Goal: Task Accomplishment & Management: Complete application form

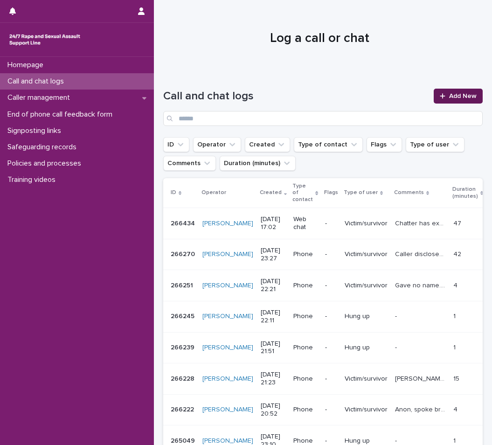
click at [466, 98] on span "Add New" at bounding box center [463, 96] width 28 height 7
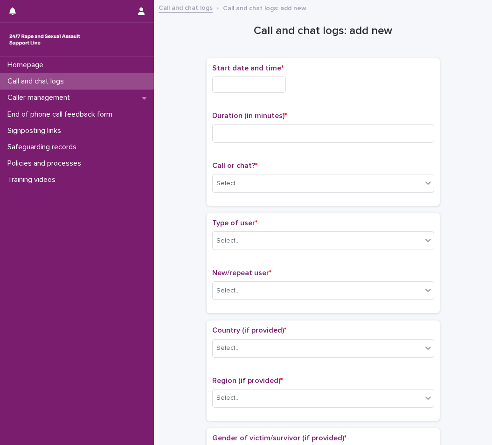
drag, startPoint x: 268, startPoint y: 85, endPoint x: 269, endPoint y: 94, distance: 8.9
click at [269, 85] on input "text" at bounding box center [249, 85] width 74 height 16
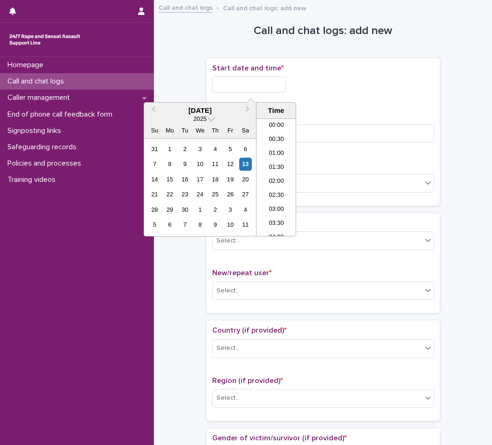
scroll to position [438, 0]
click at [272, 176] on li "17:30" at bounding box center [277, 177] width 40 height 14
click at [285, 88] on input "**********" at bounding box center [249, 85] width 74 height 16
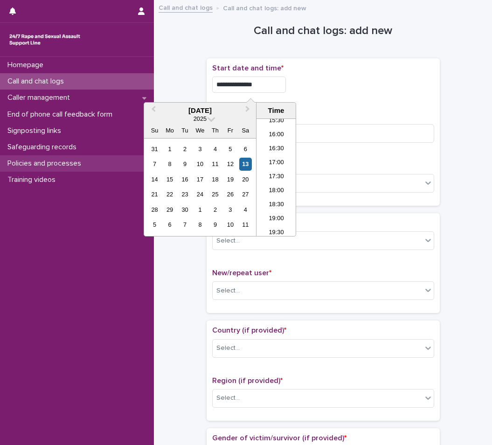
type input "**********"
click at [327, 102] on div "**********" at bounding box center [323, 132] width 222 height 136
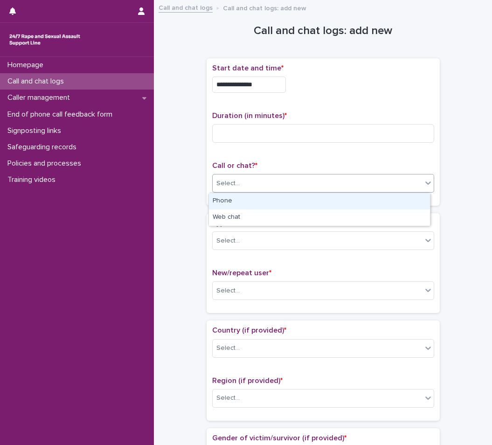
drag, startPoint x: 285, startPoint y: 187, endPoint x: 276, endPoint y: 208, distance: 22.4
click at [284, 187] on div "Select..." at bounding box center [317, 183] width 209 height 15
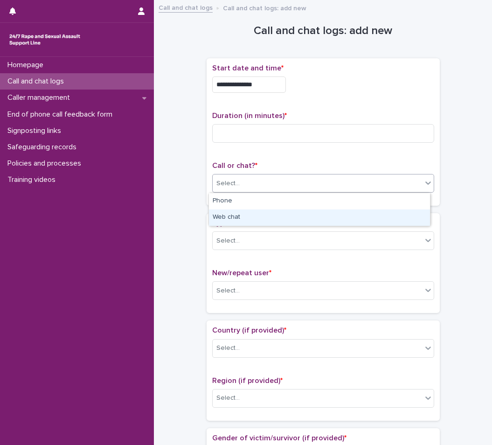
click at [265, 217] on div "Web chat" at bounding box center [319, 217] width 221 height 16
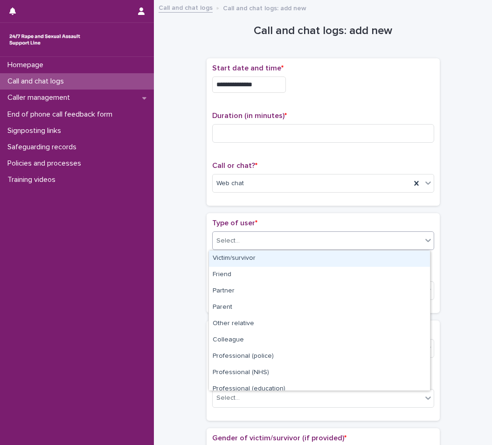
click at [260, 245] on div "Select..." at bounding box center [317, 240] width 209 height 15
click at [243, 262] on div "Victim/survivor" at bounding box center [319, 258] width 221 height 16
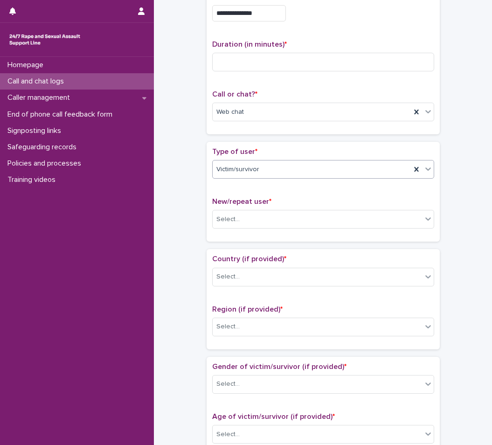
scroll to position [140, 0]
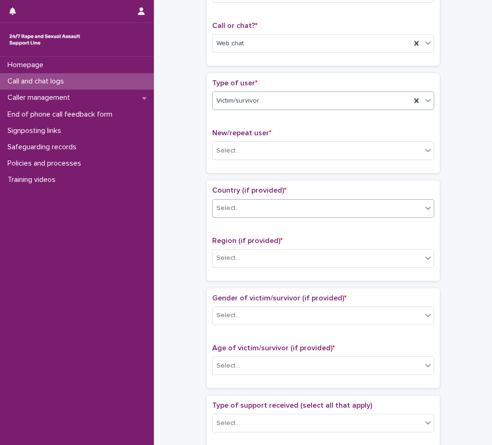
click at [254, 210] on div "Select..." at bounding box center [317, 208] width 209 height 15
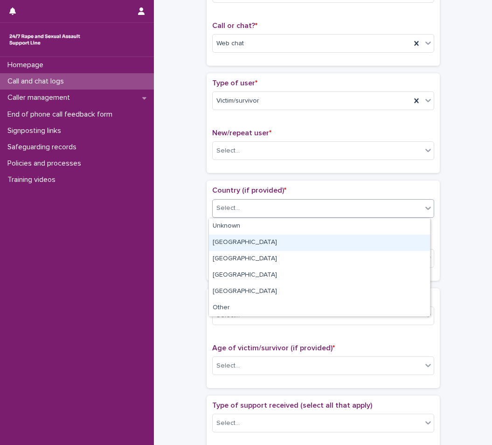
click at [252, 240] on div "England" at bounding box center [319, 243] width 221 height 16
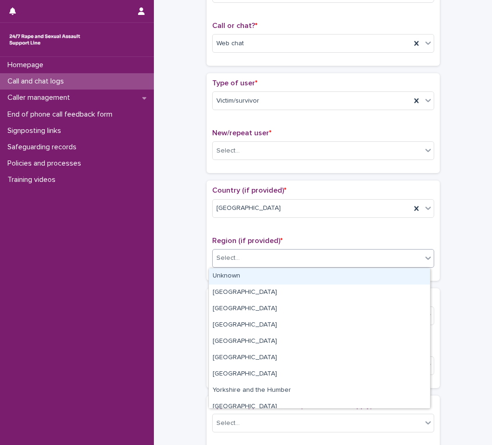
click at [254, 262] on div "Select..." at bounding box center [317, 257] width 209 height 15
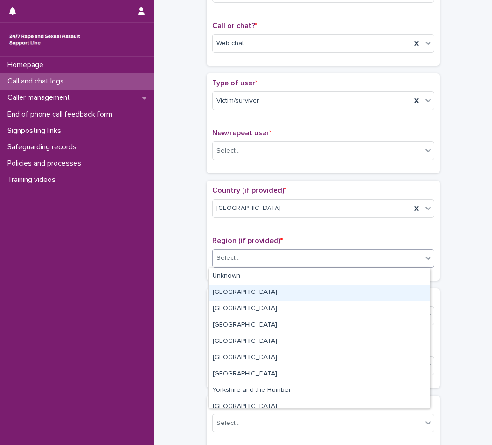
click at [243, 296] on div "Greater London" at bounding box center [319, 293] width 221 height 16
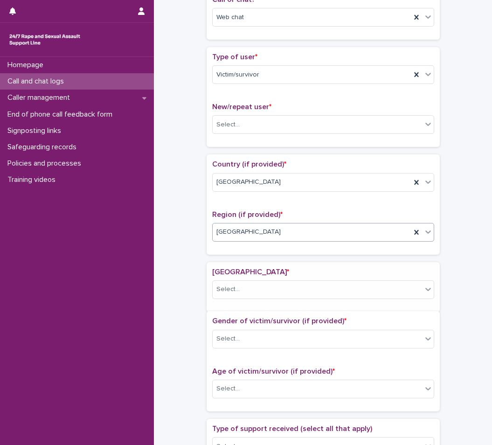
scroll to position [170, 0]
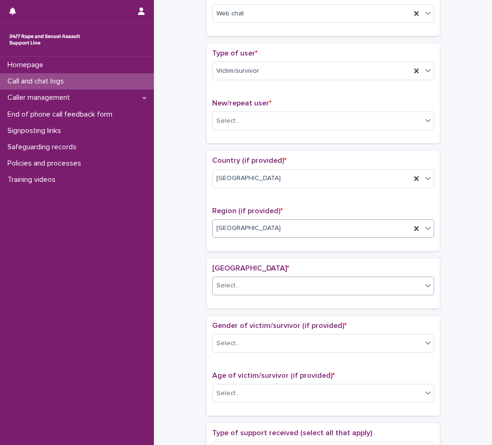
click at [256, 279] on div "Select..." at bounding box center [317, 285] width 209 height 15
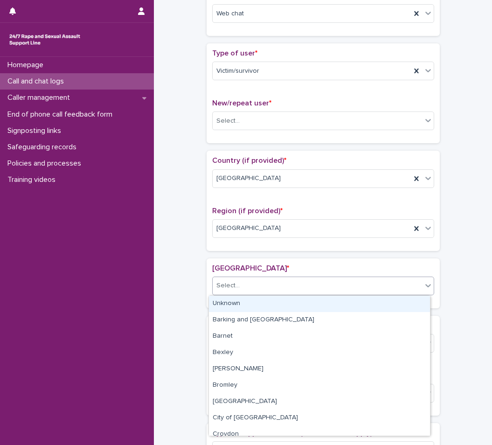
click at [254, 302] on div "Unknown" at bounding box center [319, 304] width 221 height 16
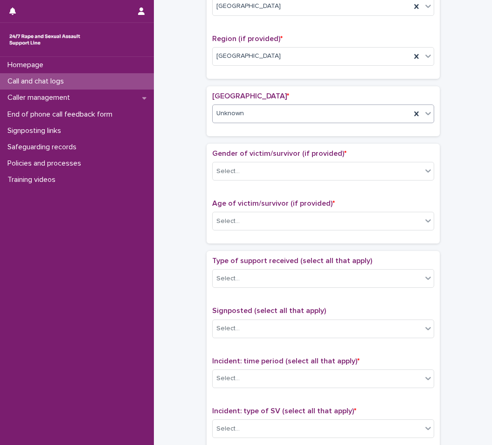
scroll to position [356, 0]
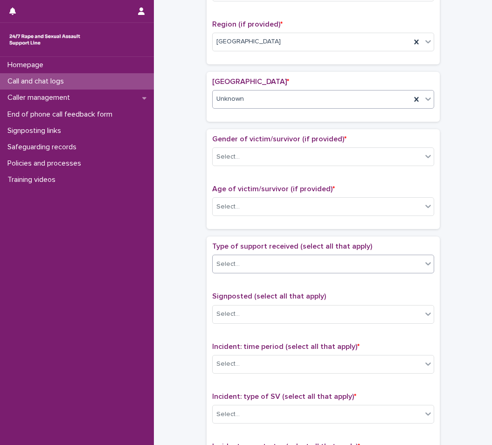
click at [246, 262] on div "Select..." at bounding box center [317, 264] width 209 height 15
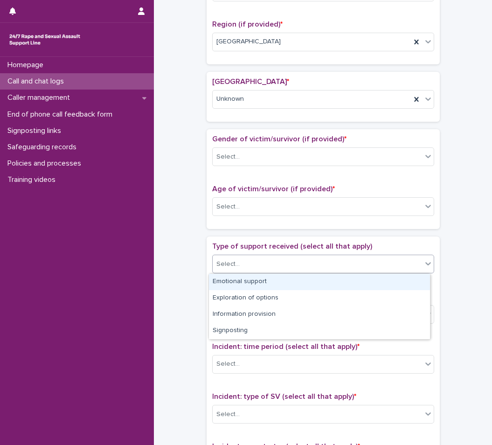
click at [245, 278] on div "Emotional support" at bounding box center [319, 282] width 221 height 16
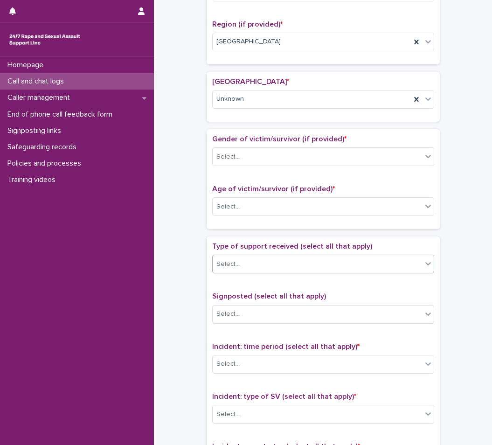
click at [313, 261] on div "Select..." at bounding box center [317, 264] width 209 height 15
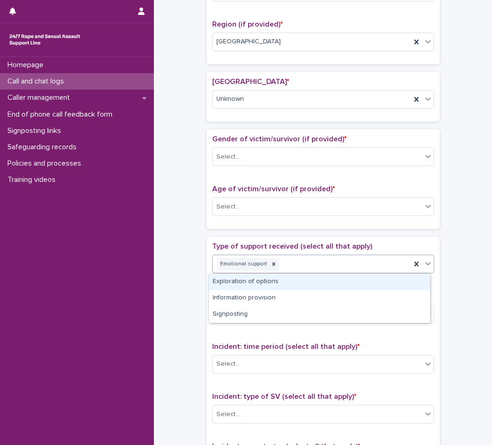
drag, startPoint x: 296, startPoint y: 285, endPoint x: 303, endPoint y: 281, distance: 7.7
click at [296, 285] on div "Exploration of options" at bounding box center [319, 282] width 221 height 16
click at [362, 267] on div "Emotional support Exploration of options" at bounding box center [312, 264] width 198 height 16
click at [339, 284] on div "Information provision" at bounding box center [319, 282] width 221 height 16
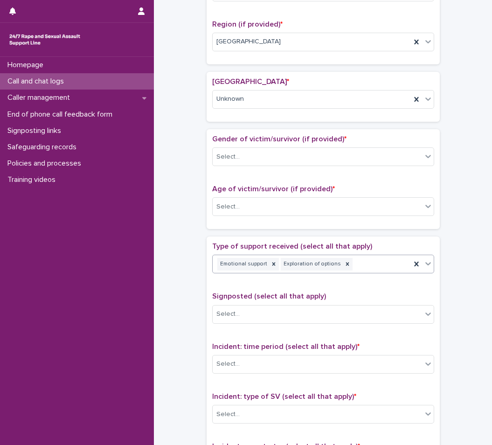
scroll to position [363, 0]
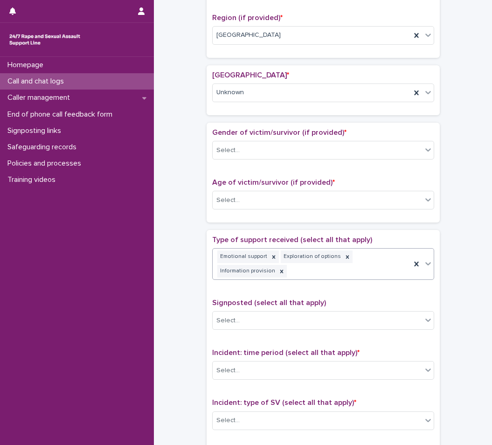
click at [390, 272] on div "Emotional support Exploration of options Information provision" at bounding box center [312, 264] width 198 height 31
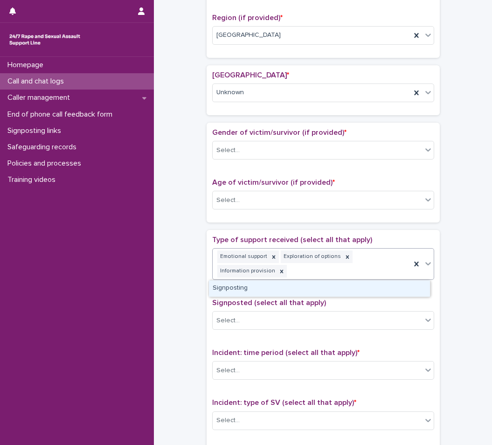
click at [342, 289] on div "Signposting" at bounding box center [319, 288] width 221 height 16
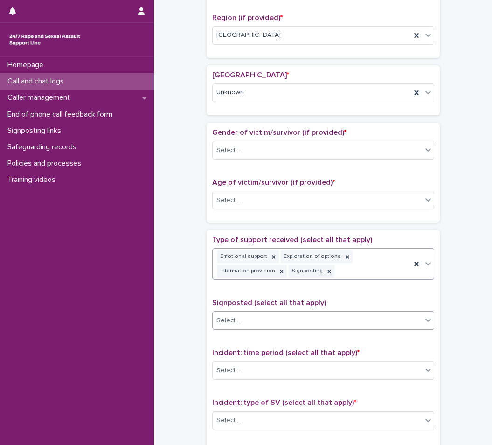
click at [301, 314] on div "Select..." at bounding box center [317, 320] width 209 height 15
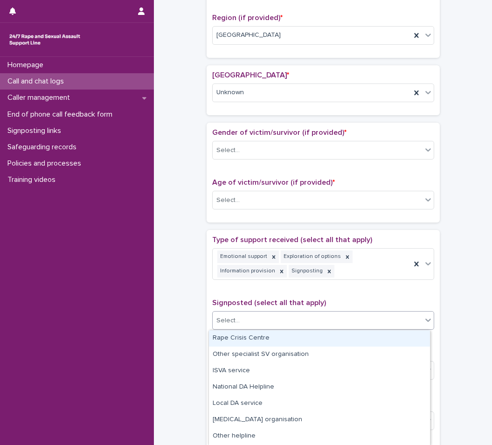
click at [275, 339] on div "Rape Crisis Centre" at bounding box center [319, 338] width 221 height 16
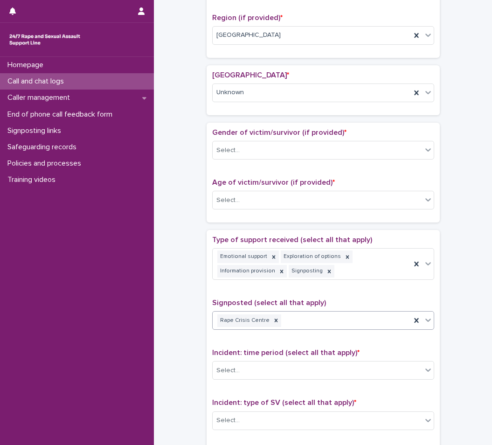
scroll to position [503, 0]
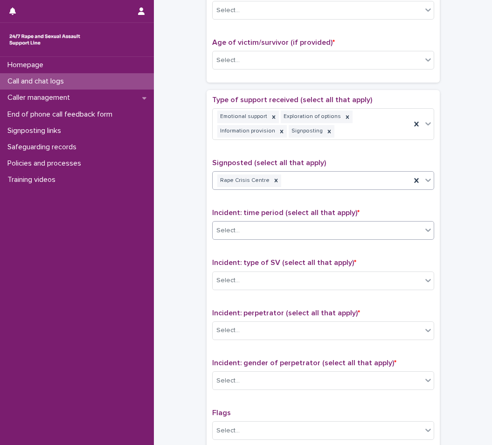
click at [256, 223] on div "Select..." at bounding box center [323, 230] width 222 height 19
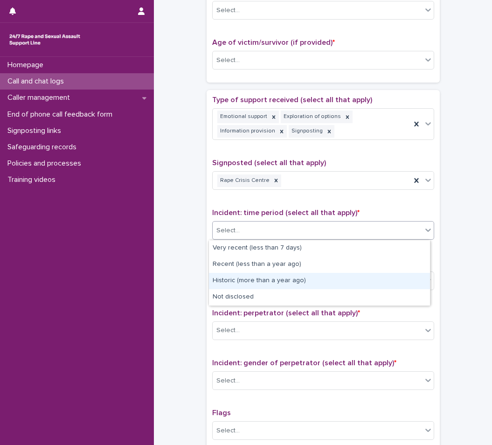
click at [254, 281] on div "Historic (more than a year ago)" at bounding box center [319, 281] width 221 height 16
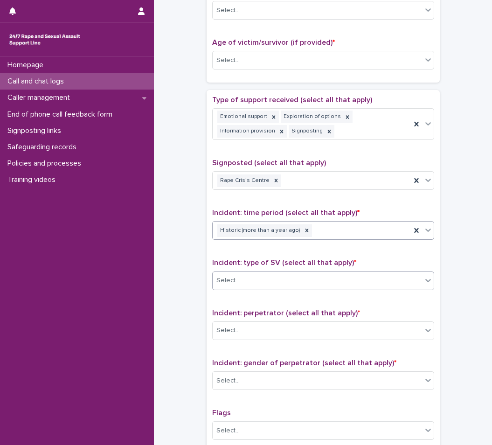
click at [257, 280] on div "Select..." at bounding box center [317, 280] width 209 height 15
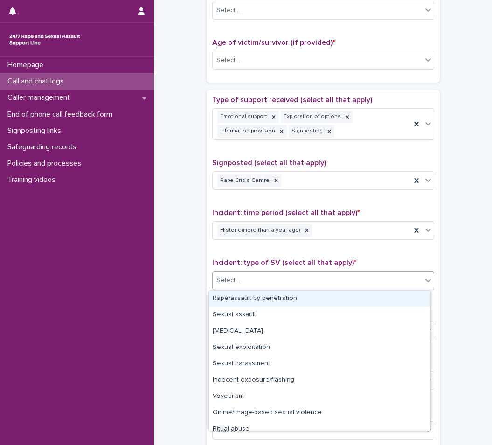
click at [257, 302] on div "Rape/assault by penetration" at bounding box center [319, 299] width 221 height 16
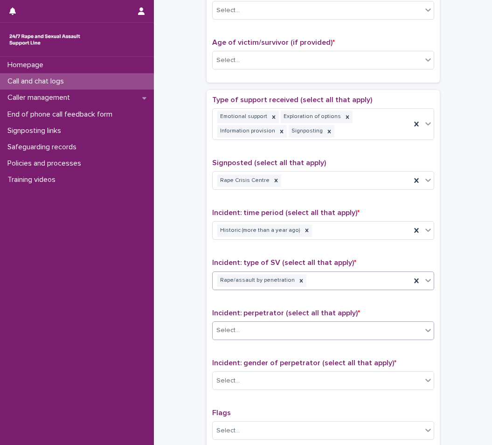
click at [263, 322] on div "Select..." at bounding box center [323, 330] width 222 height 19
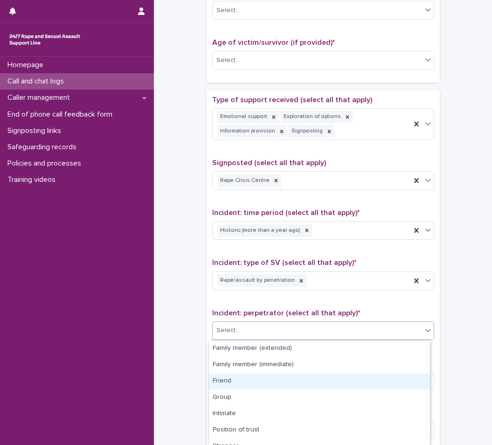
scroll to position [75, 0]
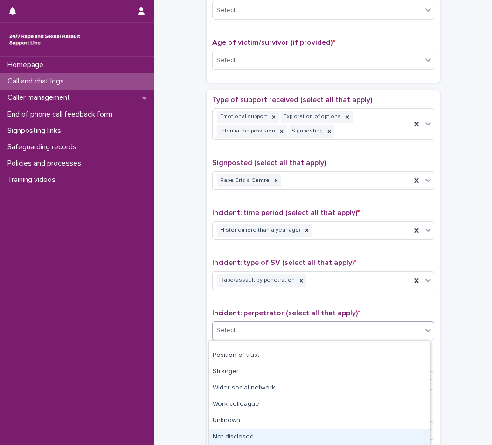
click at [257, 434] on div "Not disclosed" at bounding box center [319, 437] width 221 height 16
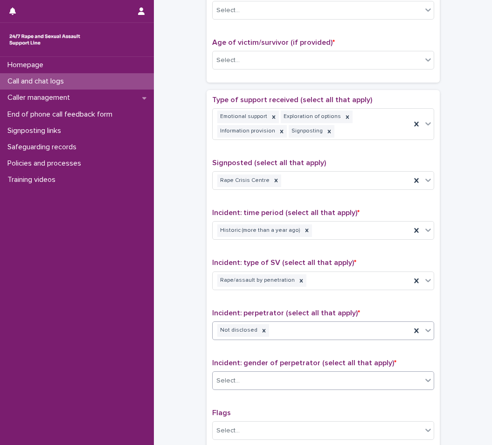
click at [265, 373] on div "Select..." at bounding box center [317, 380] width 209 height 15
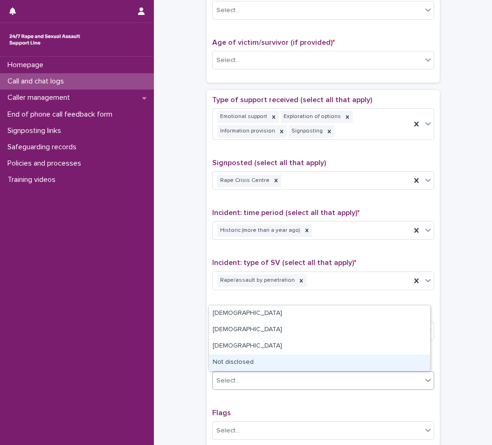
click at [258, 358] on div "Not disclosed" at bounding box center [319, 363] width 221 height 16
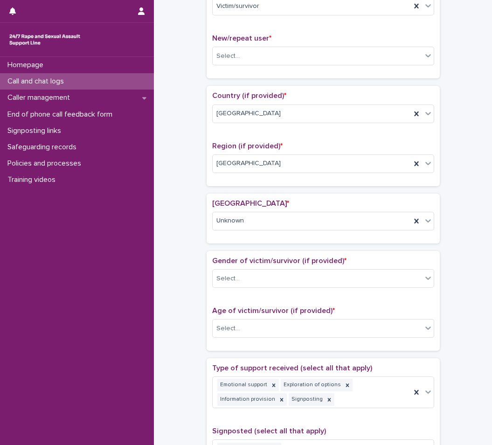
scroll to position [223, 0]
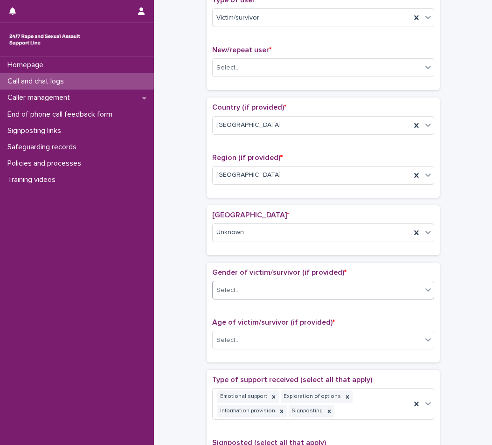
click at [235, 294] on div "Select..." at bounding box center [227, 290] width 23 height 10
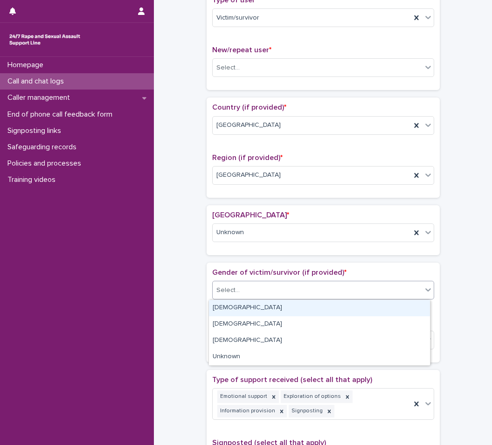
click at [237, 313] on div "[DEMOGRAPHIC_DATA]" at bounding box center [319, 308] width 221 height 16
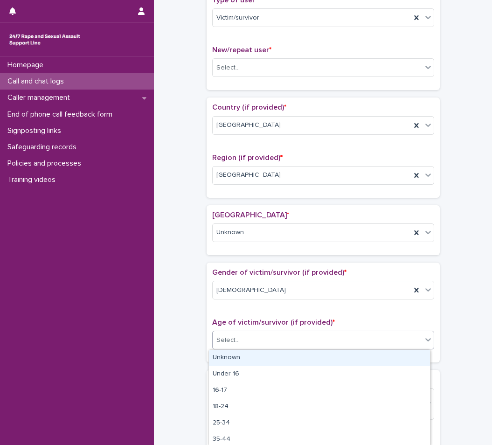
click at [241, 340] on input "text" at bounding box center [241, 340] width 1 height 8
click at [230, 358] on div "Unknown" at bounding box center [319, 358] width 221 height 16
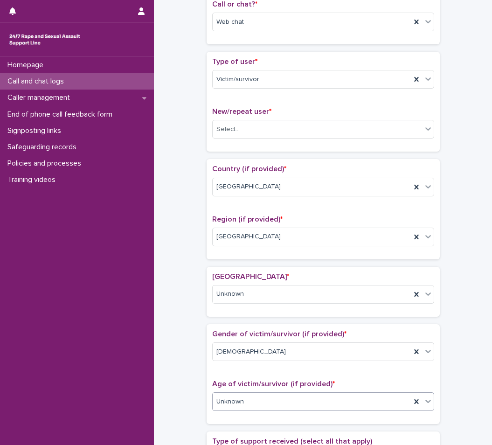
scroll to position [36, 0]
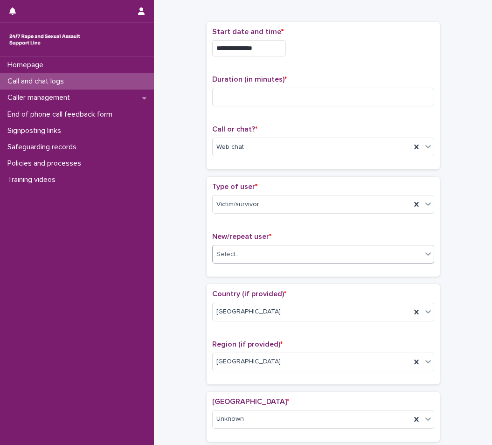
click at [258, 260] on div "Select..." at bounding box center [317, 254] width 209 height 15
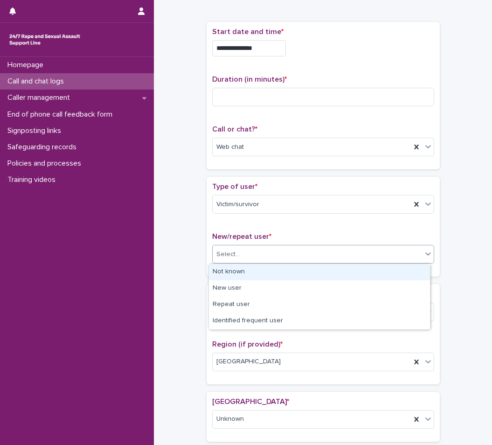
click at [252, 272] on div "Not known" at bounding box center [319, 272] width 221 height 16
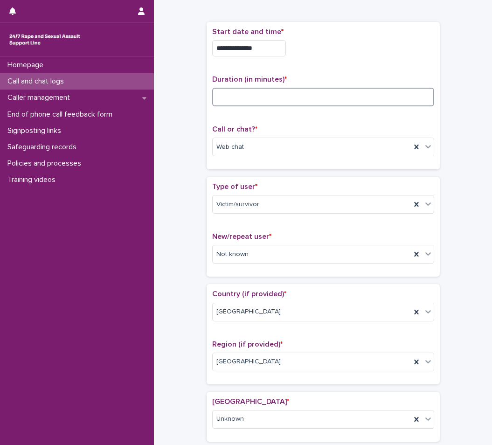
click at [248, 93] on input at bounding box center [323, 97] width 222 height 19
type input "**"
click at [292, 93] on input "**" at bounding box center [323, 97] width 222 height 19
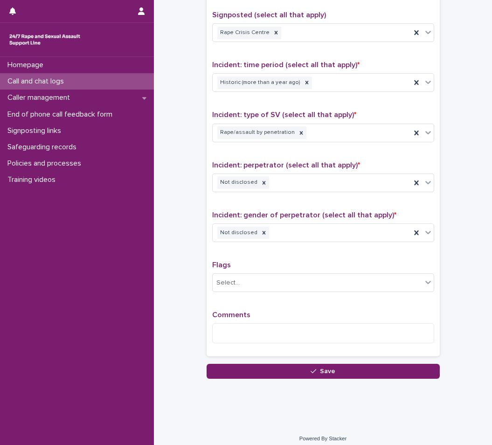
scroll to position [658, 0]
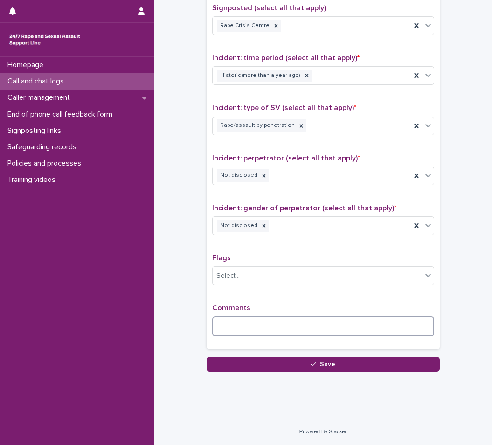
click at [293, 328] on textarea at bounding box center [323, 326] width 222 height 20
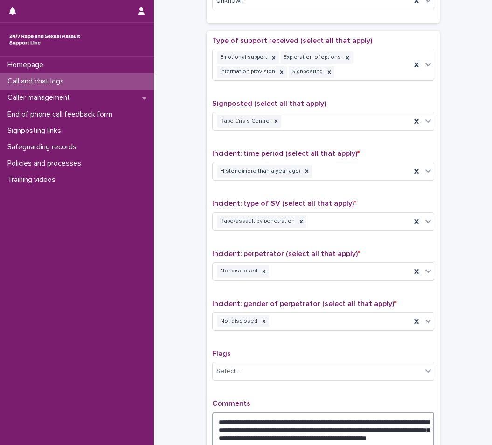
scroll to position [681, 0]
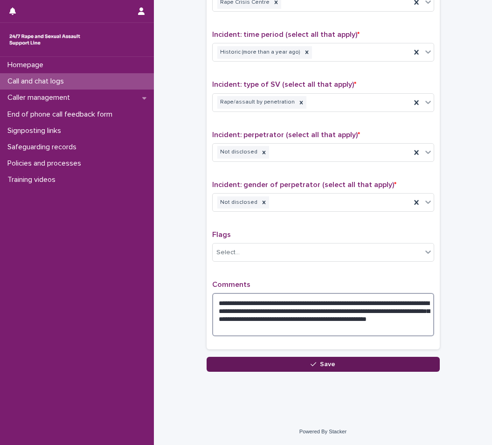
type textarea "**********"
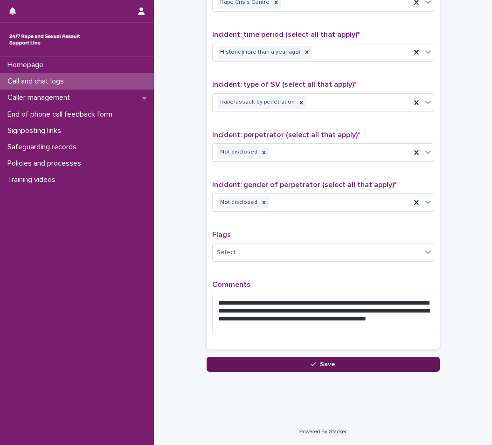
click at [253, 358] on button "Save" at bounding box center [323, 364] width 233 height 15
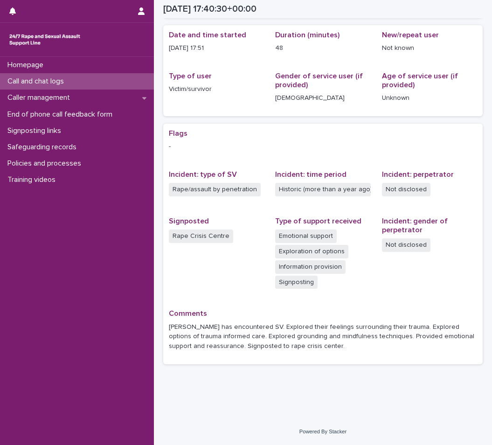
scroll to position [88, 0]
click at [67, 83] on p "Call and chat logs" at bounding box center [38, 81] width 68 height 9
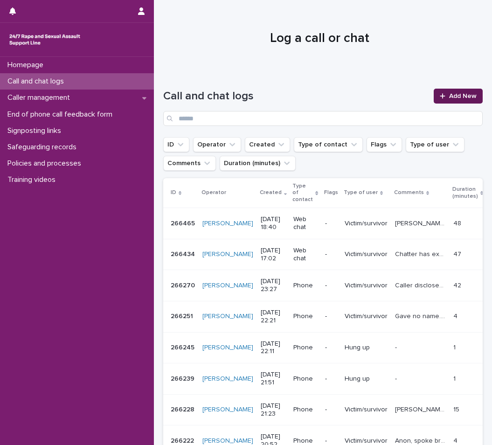
click at [453, 98] on span "Add New" at bounding box center [463, 96] width 28 height 7
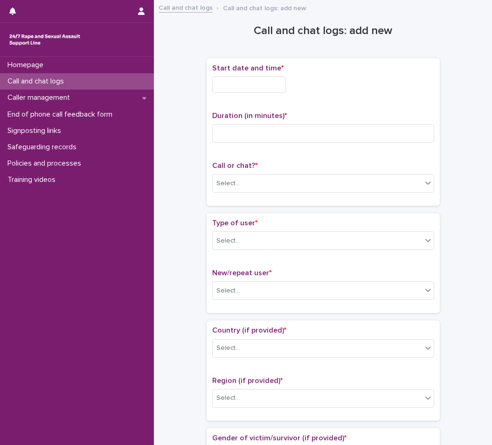
click at [268, 77] on input "text" at bounding box center [249, 85] width 74 height 16
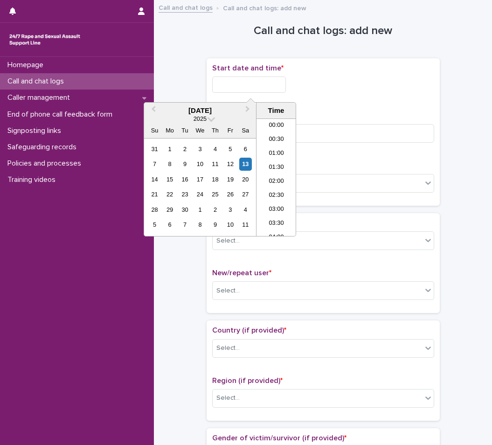
scroll to position [466, 0]
click at [274, 181] on li "18:30" at bounding box center [277, 177] width 40 height 14
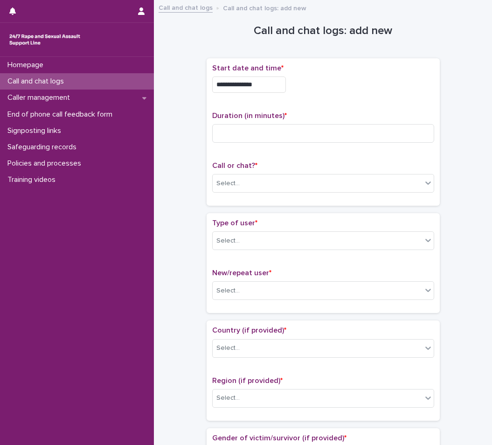
click at [266, 83] on input "**********" at bounding box center [249, 85] width 74 height 16
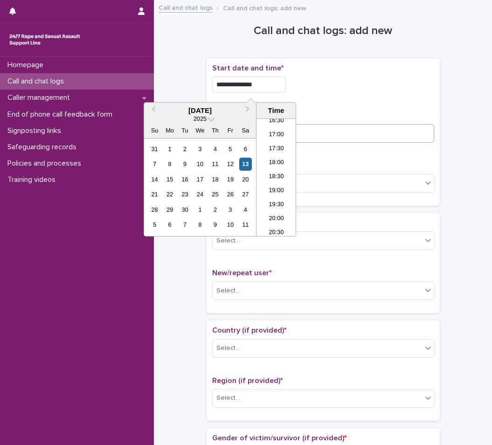
type input "**********"
click at [326, 125] on input at bounding box center [323, 133] width 222 height 19
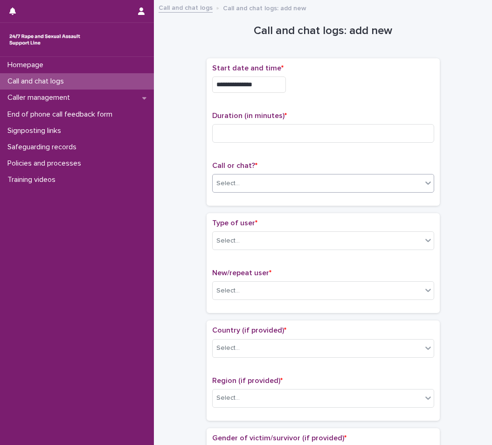
drag, startPoint x: 309, startPoint y: 175, endPoint x: 308, endPoint y: 191, distance: 15.9
click at [308, 175] on div "Select..." at bounding box center [323, 183] width 222 height 19
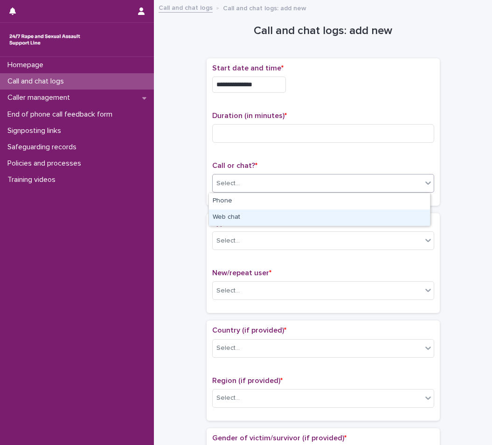
click at [294, 210] on div "Web chat" at bounding box center [319, 217] width 221 height 16
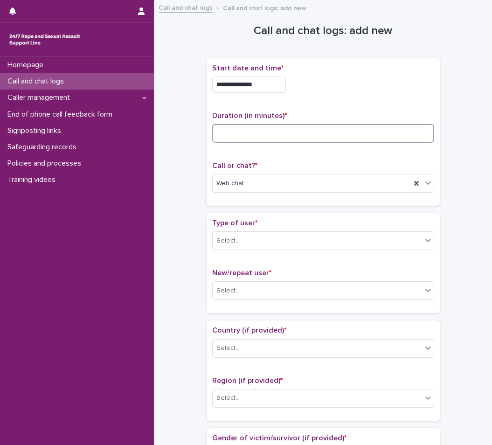
click at [243, 138] on input at bounding box center [323, 133] width 222 height 19
type input "**"
click at [246, 234] on div "Select..." at bounding box center [317, 240] width 209 height 15
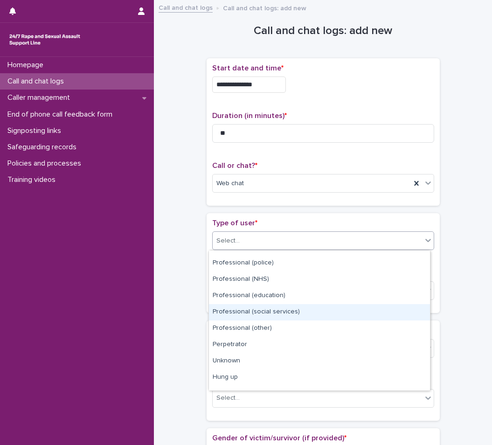
scroll to position [105, 0]
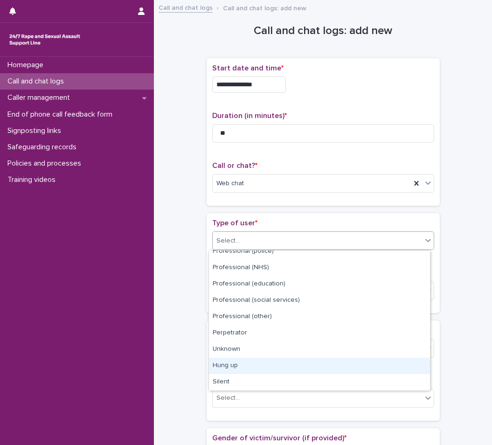
drag, startPoint x: 298, startPoint y: 375, endPoint x: 281, endPoint y: 363, distance: 20.8
click at [281, 363] on div "Hung up" at bounding box center [319, 366] width 221 height 16
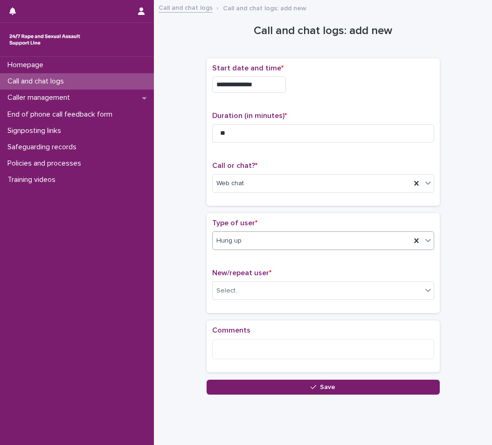
click at [297, 235] on div "Hung up" at bounding box center [312, 240] width 198 height 15
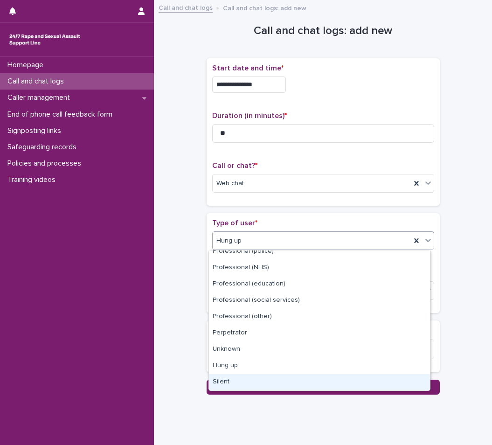
click at [231, 382] on div "Silent" at bounding box center [319, 382] width 221 height 16
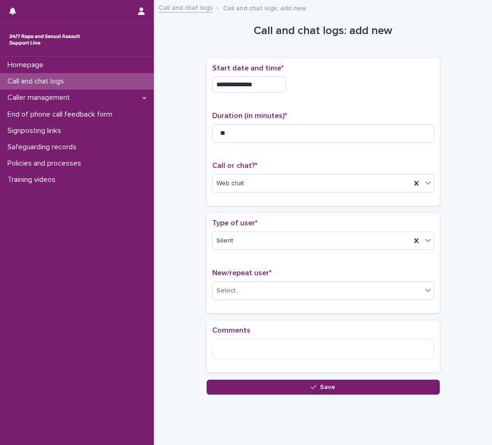
click at [270, 280] on div "New/repeat user * Select..." at bounding box center [323, 288] width 222 height 39
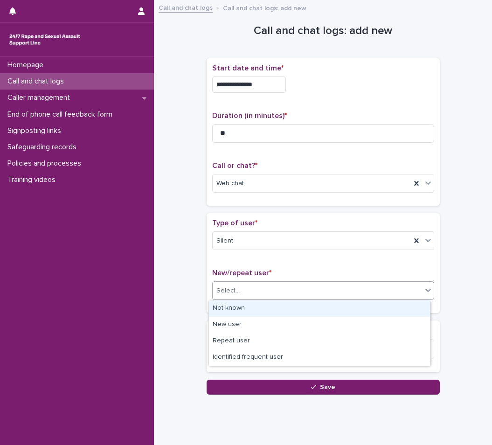
click at [247, 290] on div "Select..." at bounding box center [317, 290] width 209 height 15
click at [242, 307] on div "Not known" at bounding box center [319, 308] width 221 height 16
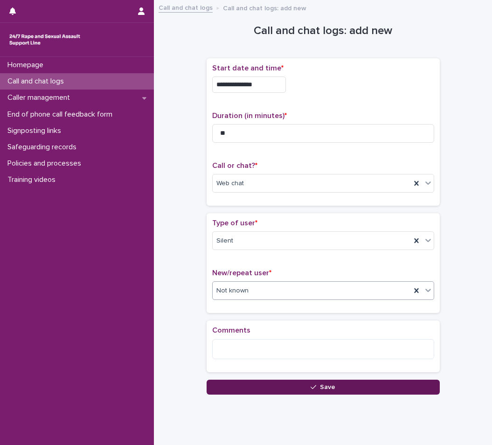
click at [270, 382] on button "Save" at bounding box center [323, 387] width 233 height 15
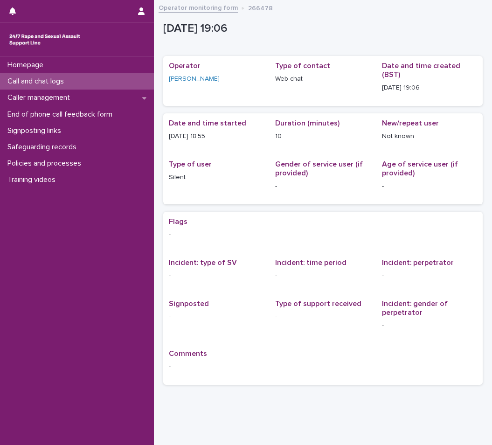
click at [42, 83] on p "Call and chat logs" at bounding box center [38, 81] width 68 height 9
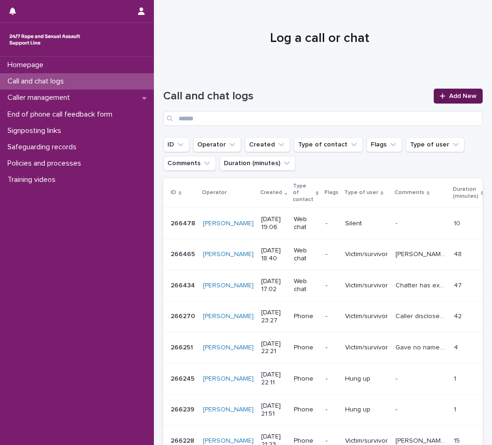
click at [461, 103] on link "Add New" at bounding box center [458, 96] width 49 height 15
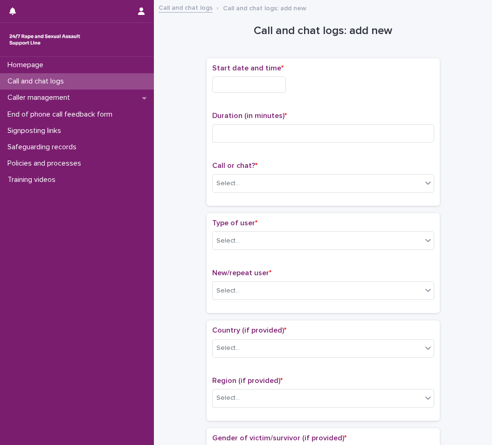
click at [257, 80] on input "text" at bounding box center [249, 85] width 74 height 16
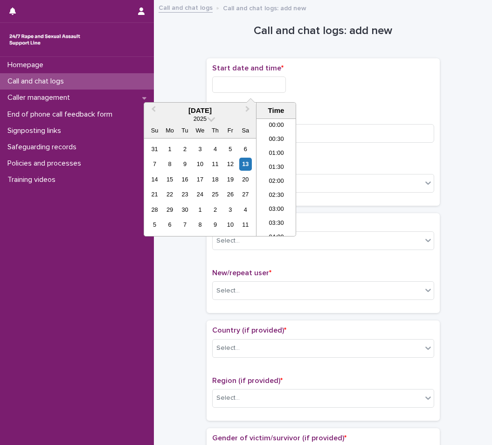
scroll to position [480, 0]
click at [281, 173] on li "19:00" at bounding box center [277, 177] width 40 height 14
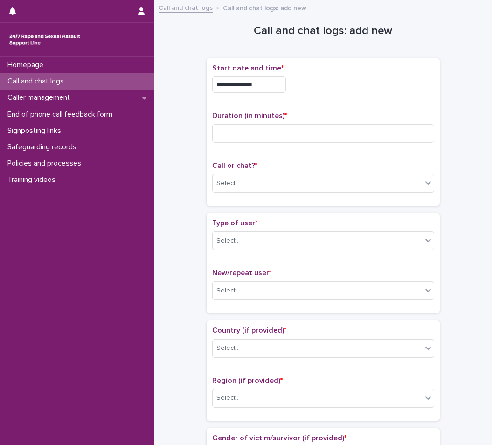
click at [285, 81] on input "**********" at bounding box center [249, 85] width 74 height 16
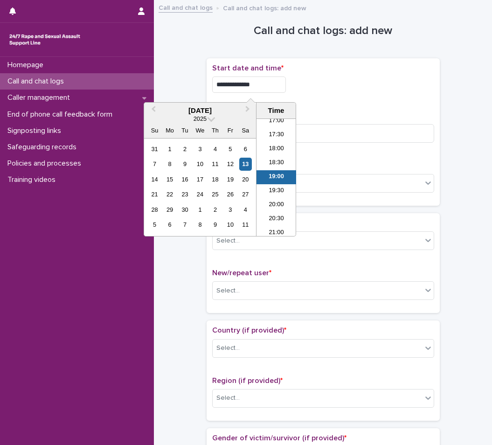
type input "**********"
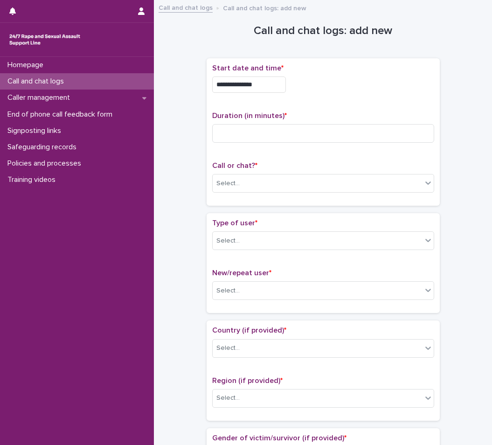
click at [428, 114] on p "Duration (in minutes) *" at bounding box center [323, 115] width 222 height 9
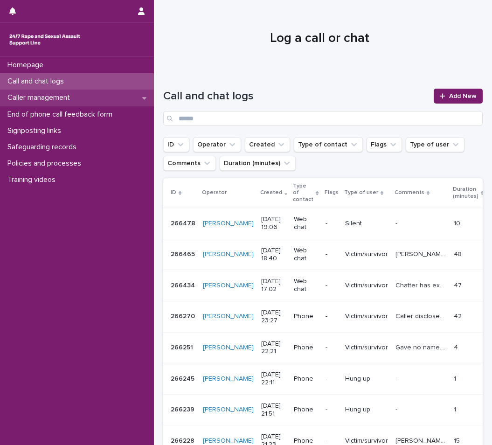
click at [64, 101] on p "Caller management" at bounding box center [41, 97] width 74 height 9
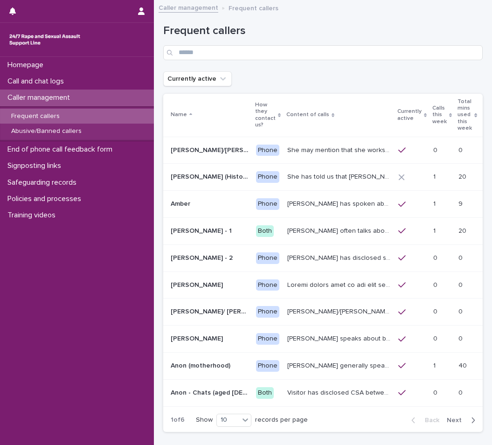
click at [24, 119] on p "Frequent callers" at bounding box center [35, 116] width 63 height 8
click at [383, 56] on input "Search" at bounding box center [323, 52] width 320 height 15
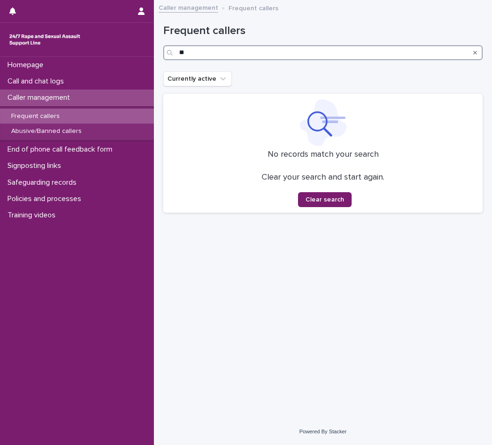
type input "*"
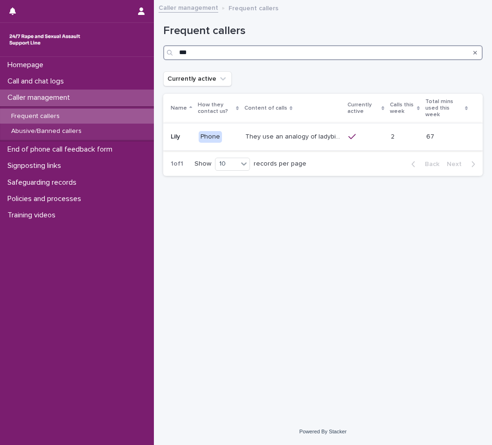
type input "***"
click at [331, 131] on p "They use an analogy of ladybirds (blood) and white syrup (semen). They refer to…" at bounding box center [294, 136] width 98 height 10
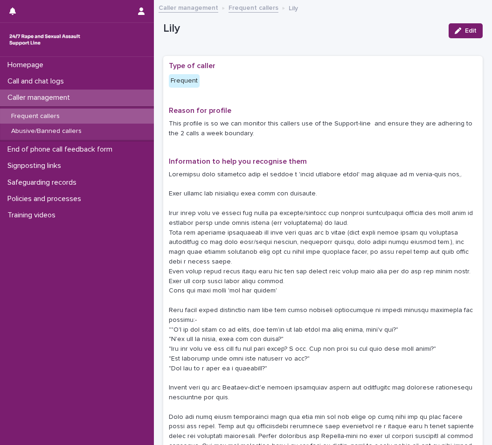
click at [67, 113] on div "Frequent callers" at bounding box center [77, 116] width 154 height 15
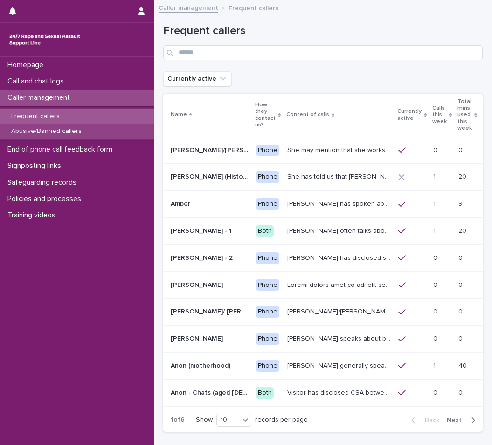
click at [86, 131] on div "Abusive/Banned callers" at bounding box center [77, 131] width 154 height 15
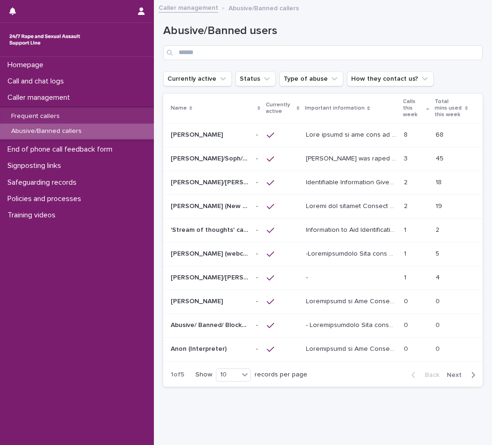
click at [243, 158] on p "[PERSON_NAME]/Soph/[PERSON_NAME]/[PERSON_NAME]/Scarlet/[PERSON_NAME] - Banned/W…" at bounding box center [211, 158] width 80 height 10
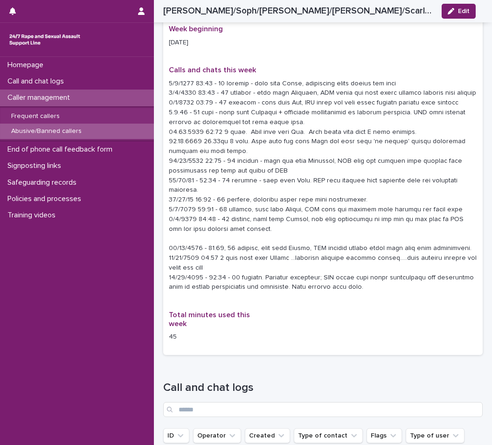
scroll to position [1183, 0]
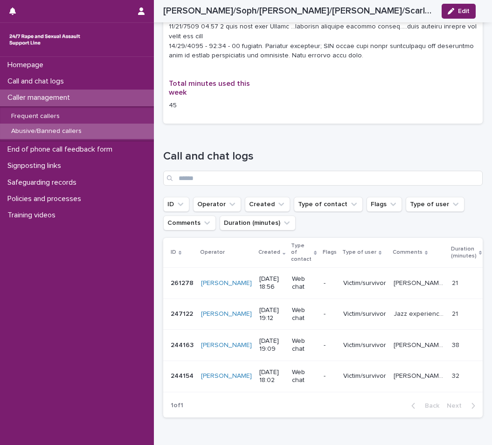
click at [394, 278] on p "[PERSON_NAME] has experienced SV and has reached out for support with her menta…" at bounding box center [420, 283] width 53 height 10
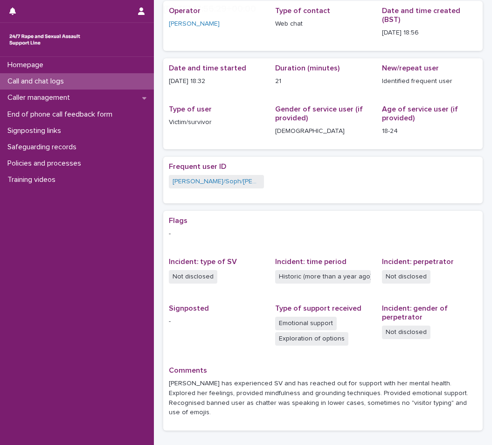
scroll to position [111, 0]
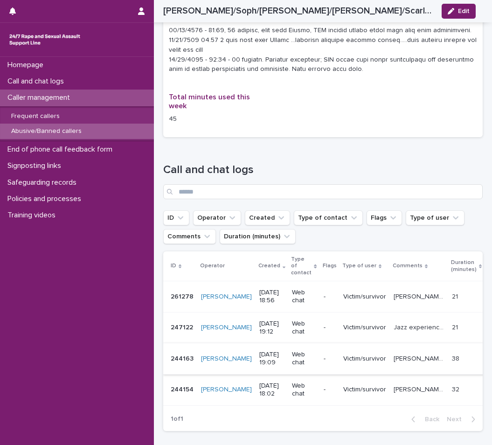
scroll to position [1184, 0]
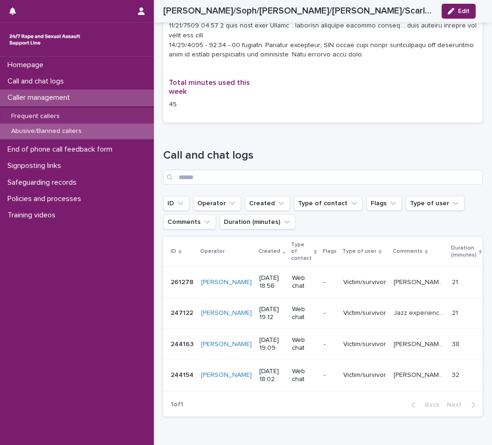
click at [340, 298] on td "Victim/survivor" at bounding box center [365, 313] width 50 height 31
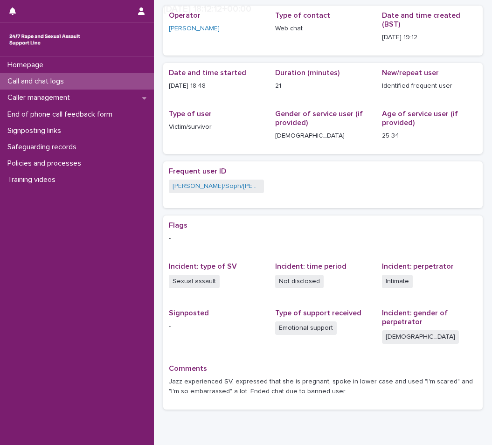
scroll to position [88, 0]
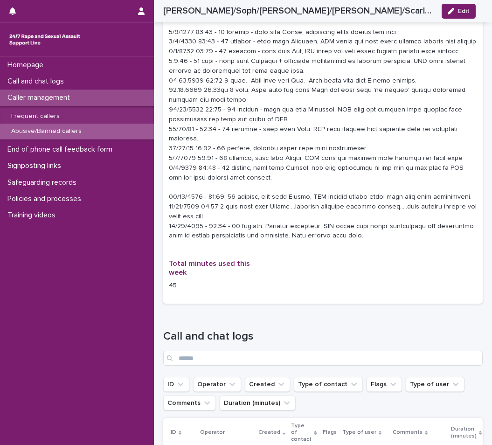
scroll to position [1068, 0]
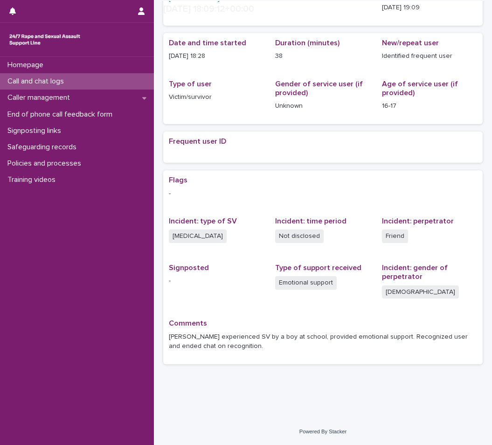
scroll to position [88, 0]
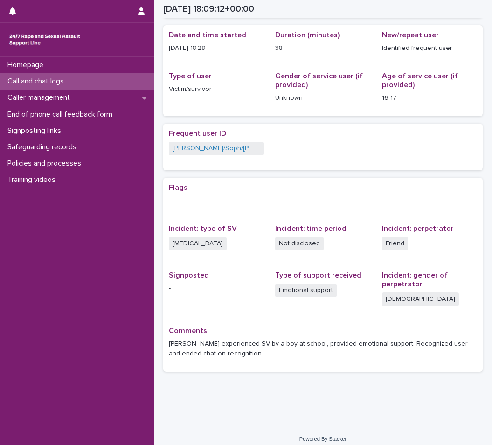
click at [71, 86] on div "Call and chat logs" at bounding box center [77, 81] width 154 height 16
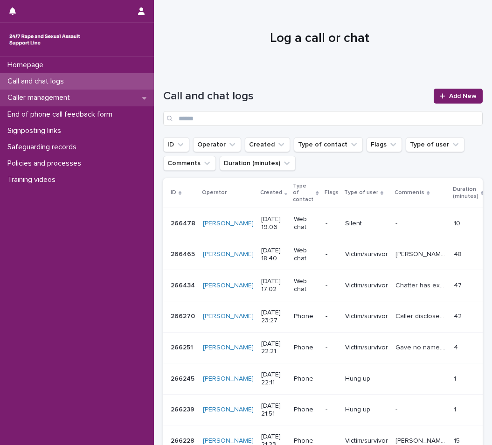
click at [28, 104] on div "Caller management" at bounding box center [77, 98] width 154 height 16
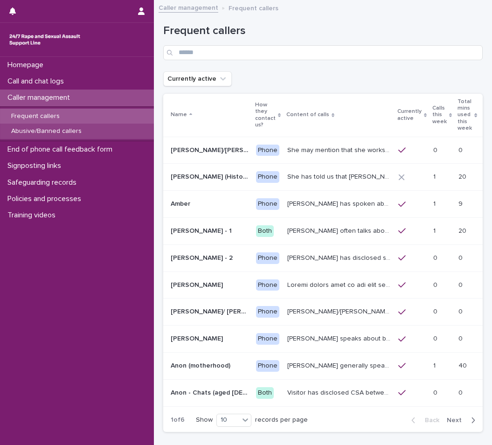
click at [36, 133] on p "Abusive/Banned callers" at bounding box center [46, 131] width 85 height 8
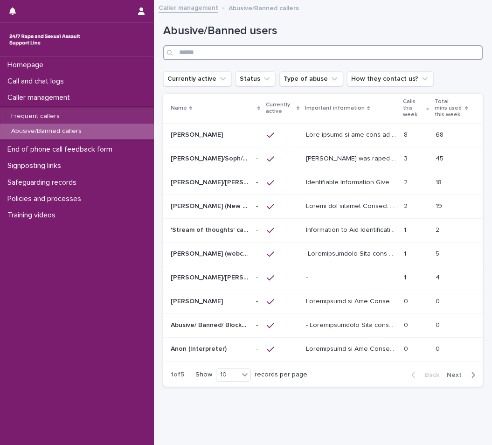
drag, startPoint x: 243, startPoint y: 54, endPoint x: 221, endPoint y: 57, distance: 21.6
click at [240, 54] on input "Search" at bounding box center [323, 52] width 320 height 15
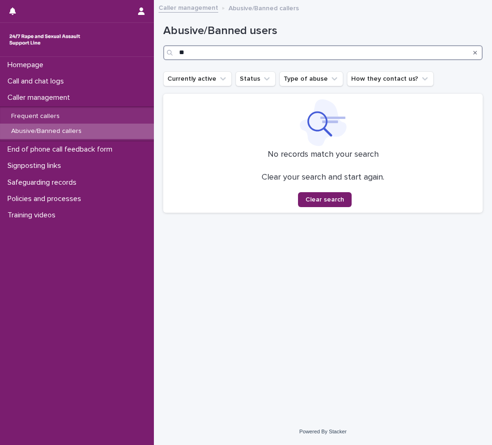
type input "*"
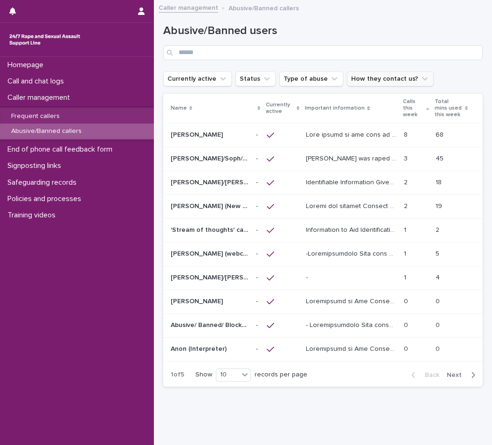
click at [357, 80] on button "How they contact us?" at bounding box center [390, 78] width 87 height 15
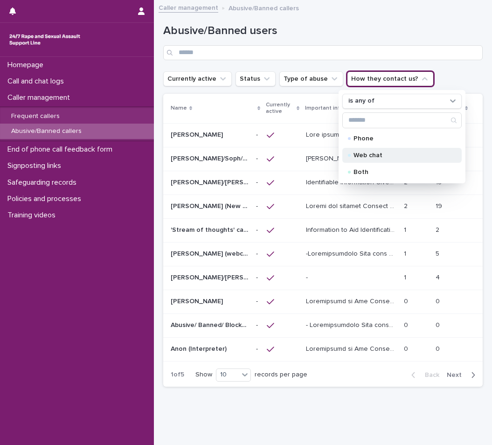
click at [367, 155] on p "Web chat" at bounding box center [400, 155] width 93 height 7
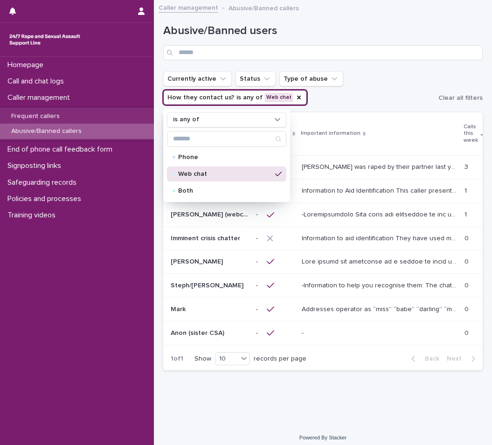
click at [399, 79] on ul "Currently active Status Type of abuse How they contact us? is any of Web chat i…" at bounding box center [298, 88] width 275 height 37
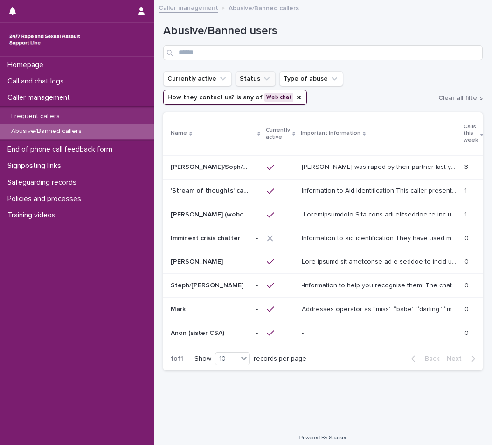
click at [245, 76] on button "Status" at bounding box center [256, 78] width 40 height 15
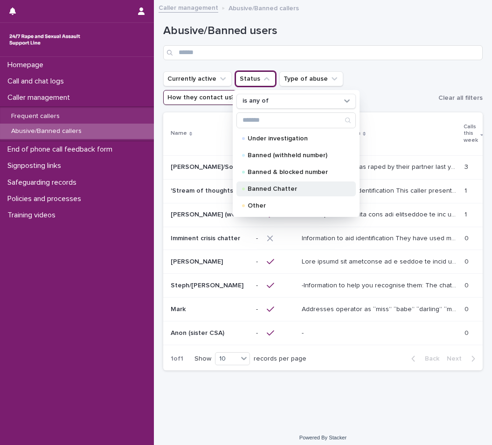
click at [293, 191] on p "Banned Chatter" at bounding box center [294, 189] width 93 height 7
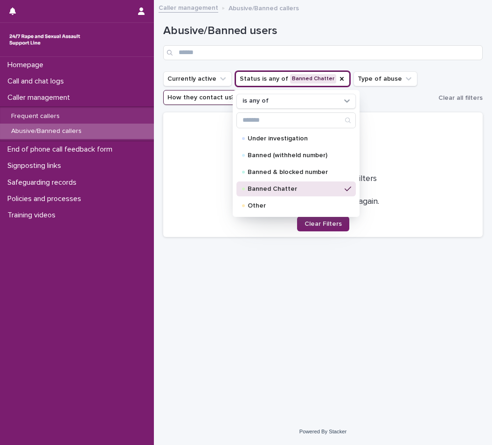
click at [292, 306] on div "Loading... Saving… Loading... Saving… Abusive/Banned users Currently active Sta…" at bounding box center [323, 201] width 329 height 390
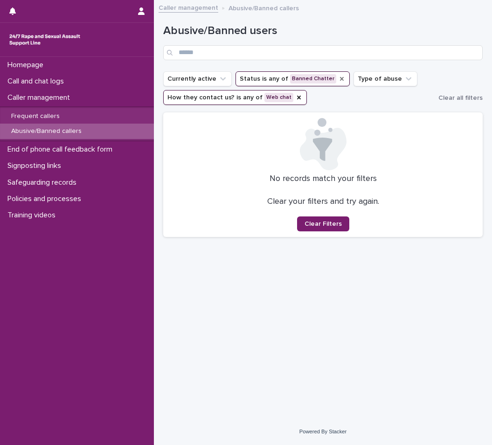
click at [338, 76] on icon "Status" at bounding box center [341, 78] width 7 height 7
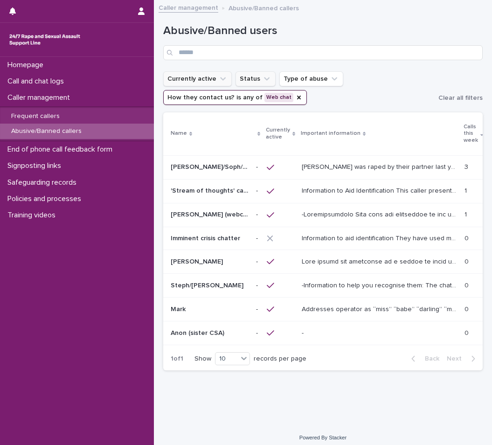
click at [207, 81] on button "Currently active" at bounding box center [197, 78] width 69 height 15
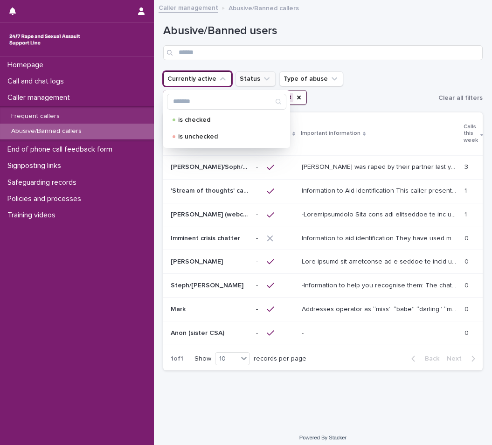
click at [250, 85] on button "Status" at bounding box center [256, 78] width 40 height 15
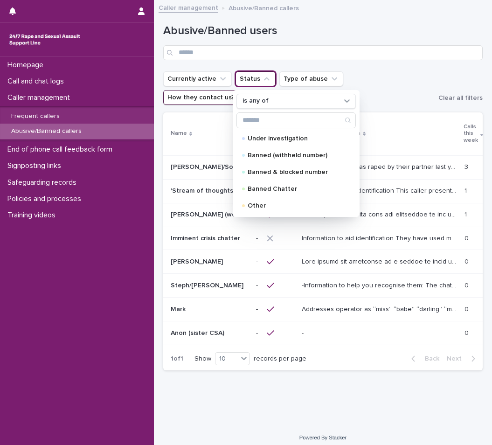
click at [222, 378] on div "Loading... Saving… Loading... Saving… Abusive/Banned users Currently active Sta…" at bounding box center [323, 204] width 329 height 396
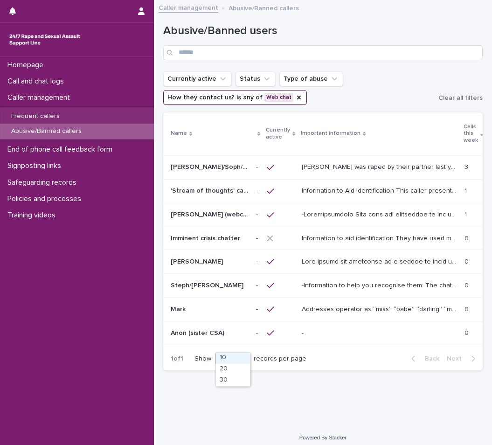
click at [246, 357] on icon at bounding box center [244, 358] width 6 height 3
click at [234, 379] on div "30" at bounding box center [233, 380] width 34 height 11
click at [225, 326] on div "Anon (sister CSA) [PERSON_NAME] (sister CSA)" at bounding box center [210, 333] width 78 height 15
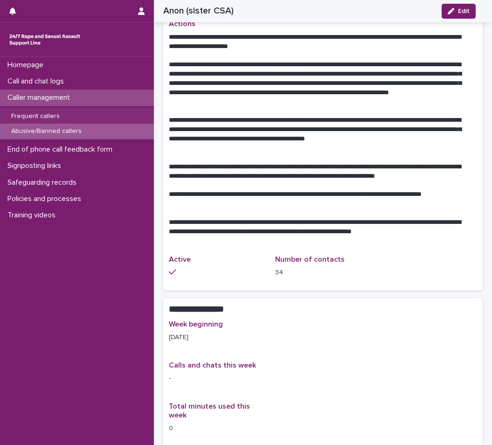
scroll to position [562, 0]
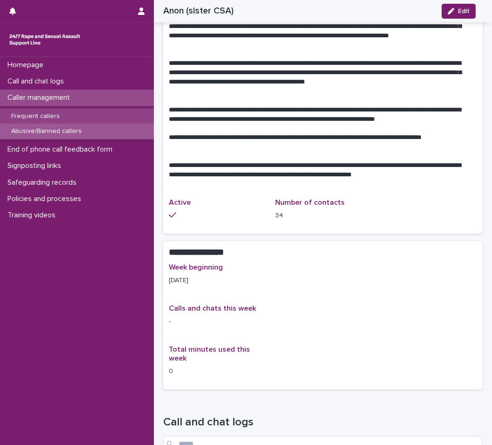
click at [61, 119] on p "Frequent callers" at bounding box center [35, 116] width 63 height 8
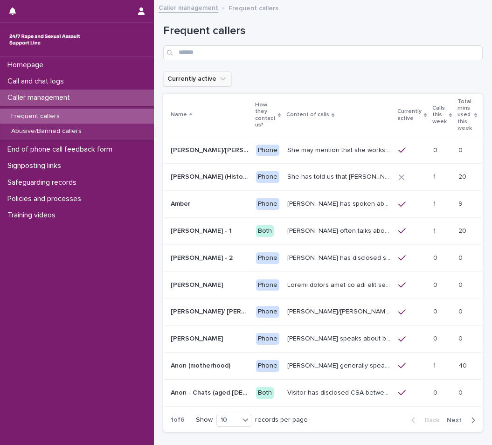
click at [218, 77] on icon "Currently active" at bounding box center [222, 78] width 9 height 9
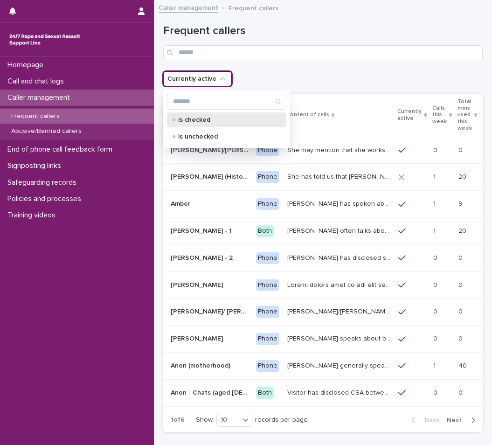
click at [220, 126] on div "is checked" at bounding box center [226, 119] width 119 height 15
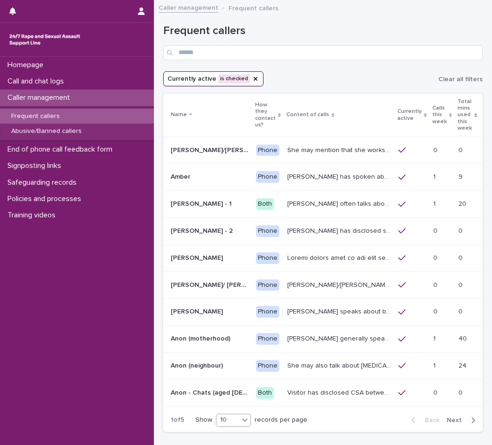
click at [239, 415] on div "10" at bounding box center [227, 420] width 22 height 10
click at [246, 395] on div "30" at bounding box center [235, 394] width 34 height 11
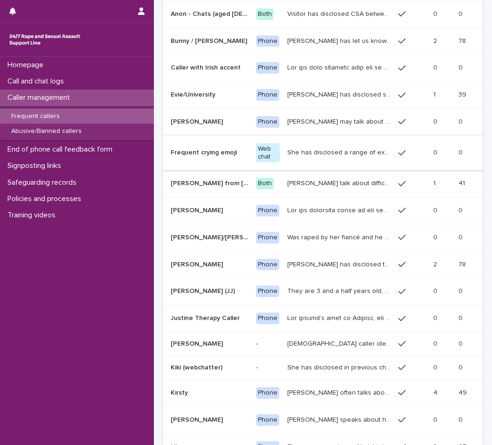
scroll to position [466, 0]
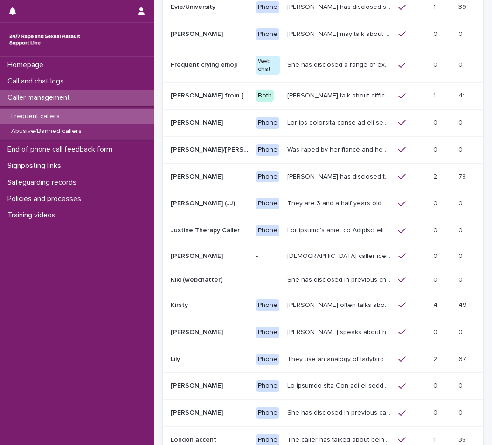
click at [344, 173] on p "[PERSON_NAME] has disclosed that he was raped by 10 men when he was homeless be…" at bounding box center [339, 176] width 105 height 10
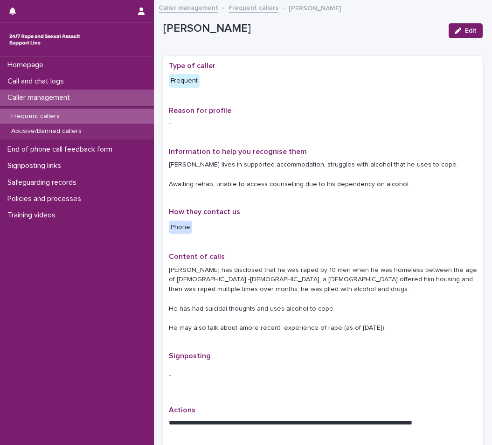
drag, startPoint x: 140, startPoint y: 0, endPoint x: 237, endPoint y: 10, distance: 97.5
